Goal: Check status: Check status

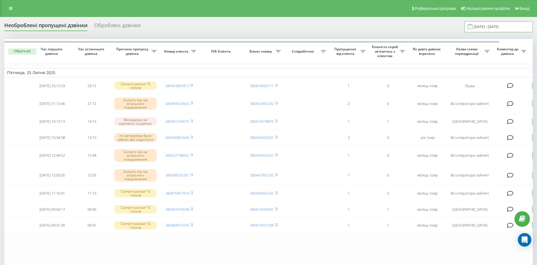
click at [514, 30] on input "[DATE] - [DATE]" at bounding box center [499, 26] width 68 height 11
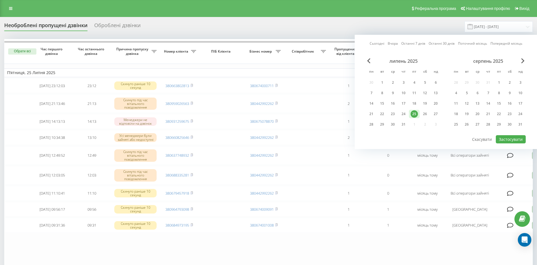
click at [378, 44] on link "Сьогодні" at bounding box center [377, 43] width 15 height 5
click at [513, 139] on button "Застосувати" at bounding box center [511, 139] width 30 height 8
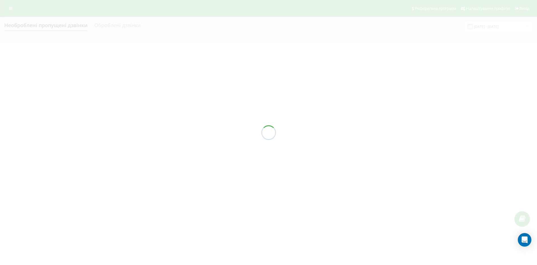
type input "[DATE] - [DATE]"
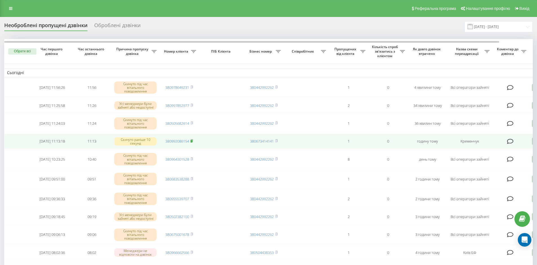
click at [191, 141] on rect at bounding box center [192, 141] width 2 height 3
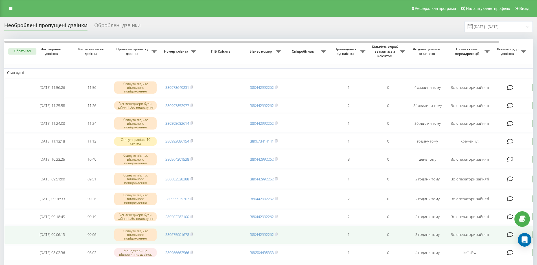
scroll to position [56, 0]
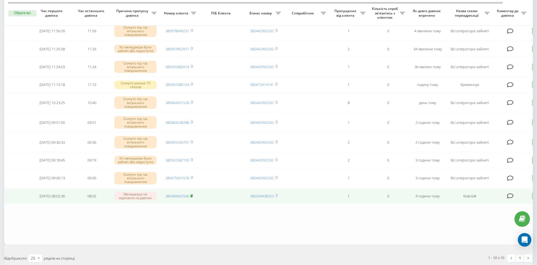
click at [192, 195] on rect at bounding box center [192, 196] width 2 height 3
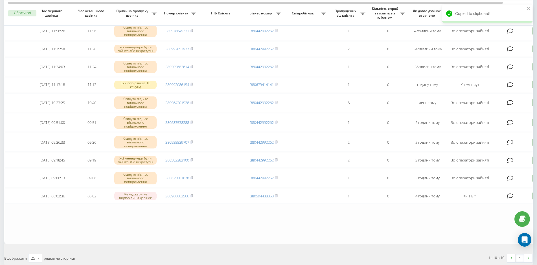
click at [445, 219] on table "Сьогодні [DATE] 11:56:26 11:56 Скинуто під час вітального повідомлення 38097864…" at bounding box center [286, 112] width 565 height 261
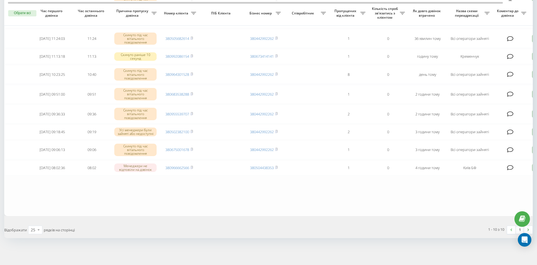
scroll to position [28, 0]
